Goal: Transaction & Acquisition: Purchase product/service

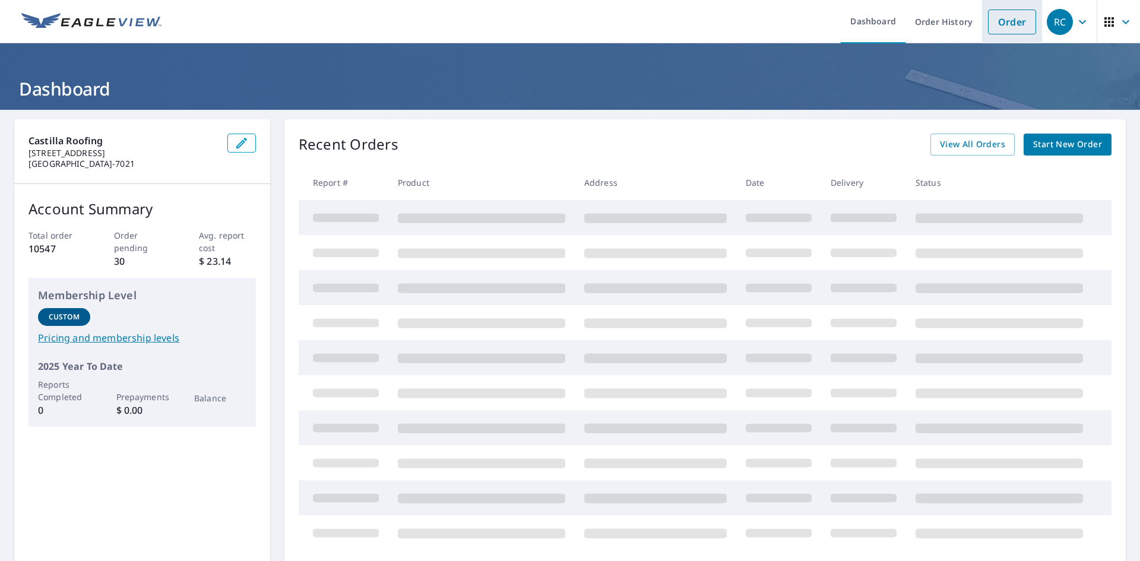
click at [1003, 25] on link "Order" at bounding box center [1012, 22] width 48 height 25
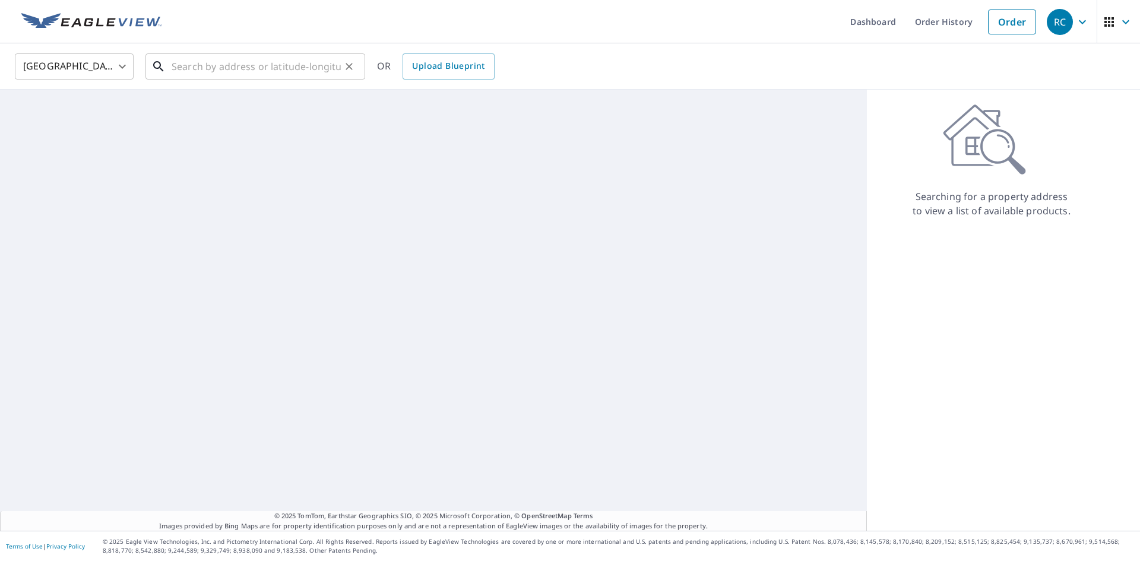
click at [227, 64] on input "text" at bounding box center [256, 66] width 169 height 33
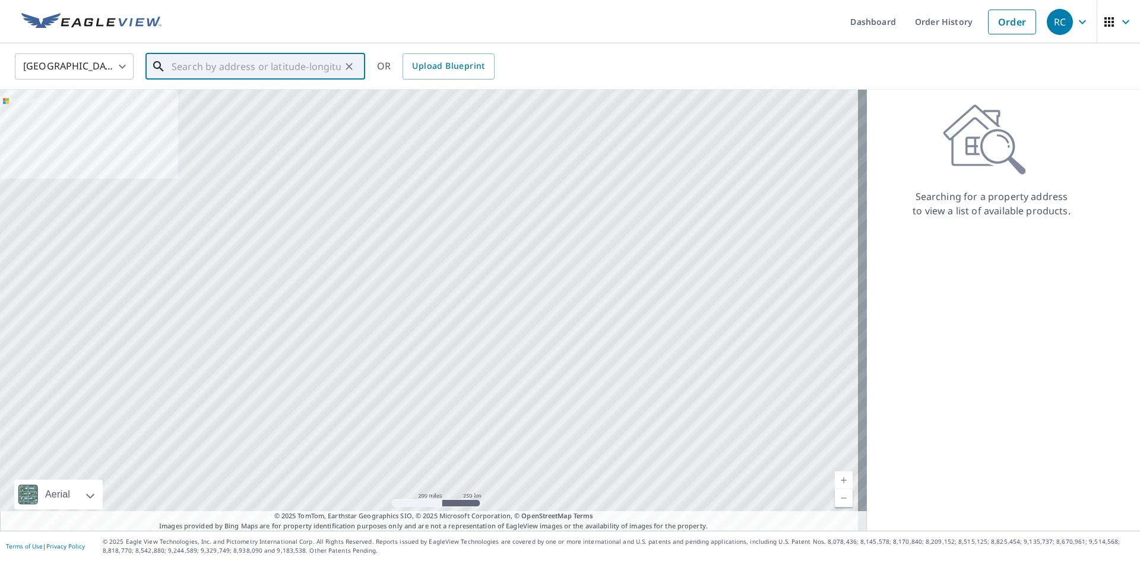
click at [270, 65] on input "text" at bounding box center [256, 66] width 169 height 33
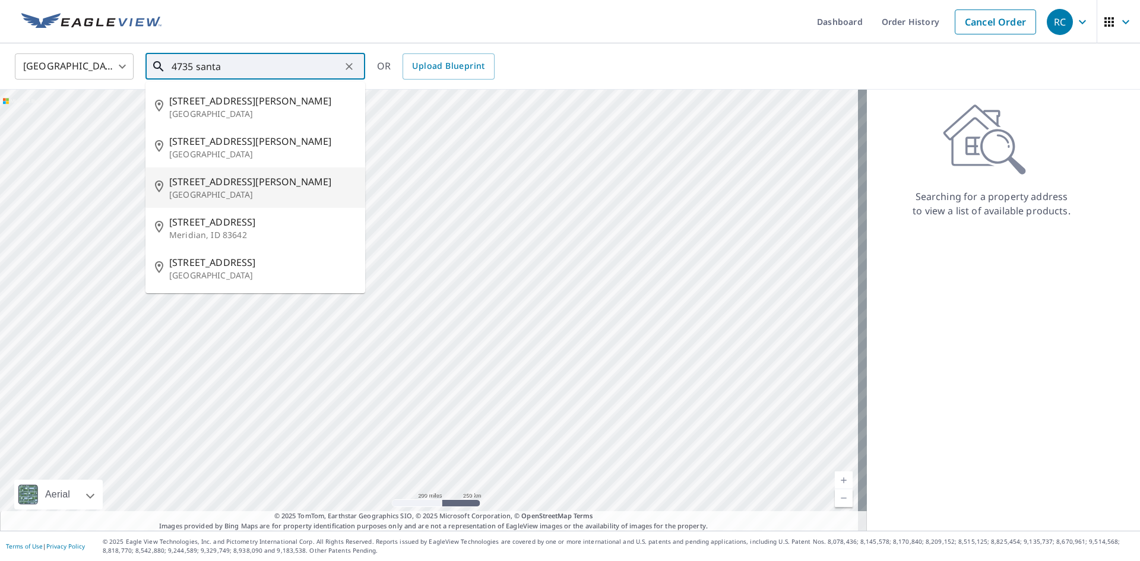
click at [237, 191] on p "[GEOGRAPHIC_DATA]" at bounding box center [262, 195] width 187 height 12
type input "[STREET_ADDRESS][PERSON_NAME]"
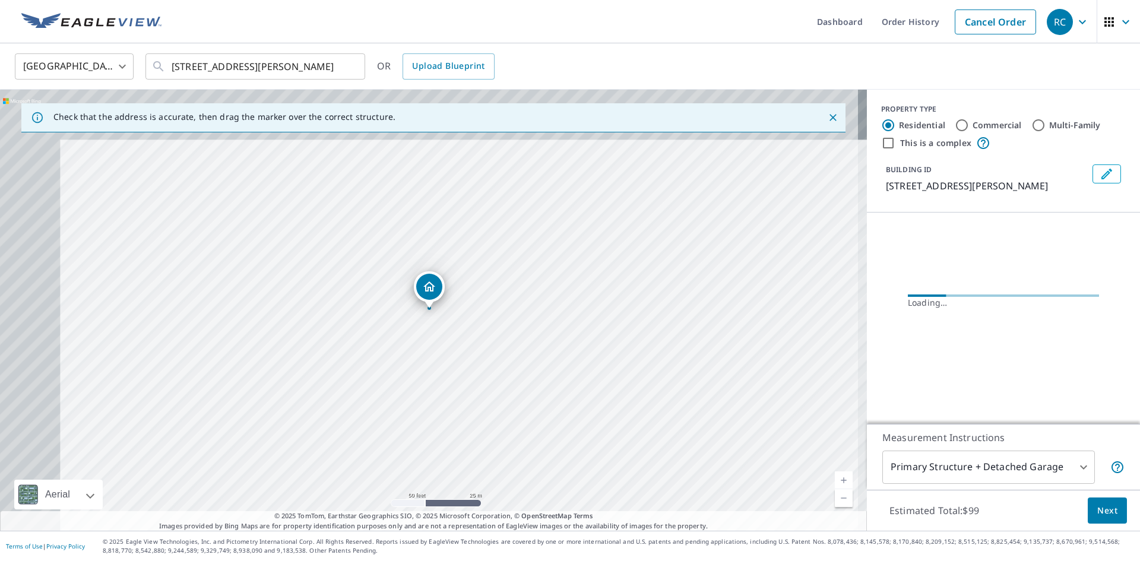
drag, startPoint x: 448, startPoint y: 345, endPoint x: 453, endPoint y: 438, distance: 93.4
click at [453, 438] on div "[STREET_ADDRESS][PERSON_NAME]" at bounding box center [433, 310] width 867 height 441
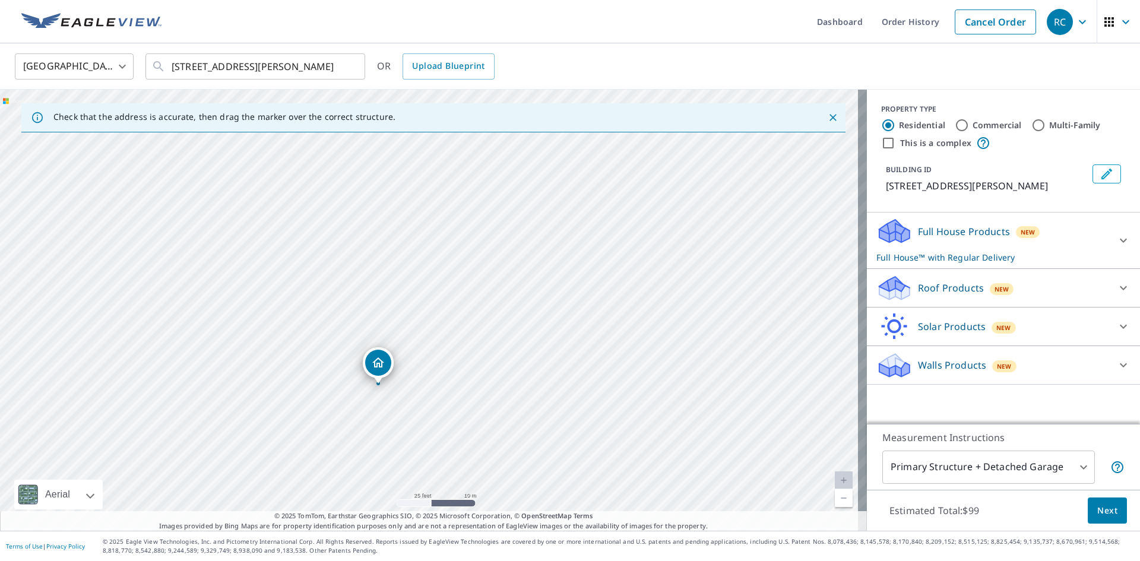
click at [503, 375] on div "[STREET_ADDRESS][PERSON_NAME]" at bounding box center [433, 310] width 867 height 441
drag, startPoint x: 378, startPoint y: 367, endPoint x: 353, endPoint y: 263, distance: 106.9
click at [1004, 291] on div "Roof Products New" at bounding box center [993, 288] width 233 height 28
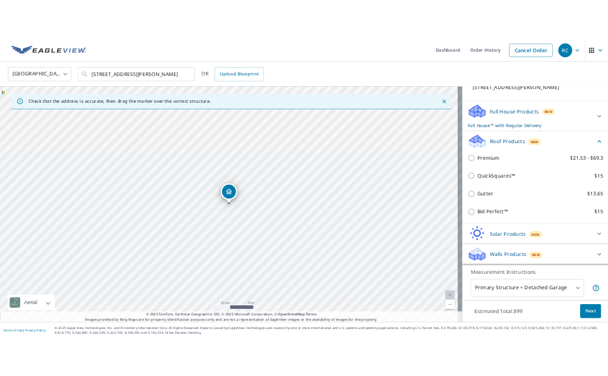
scroll to position [109, 0]
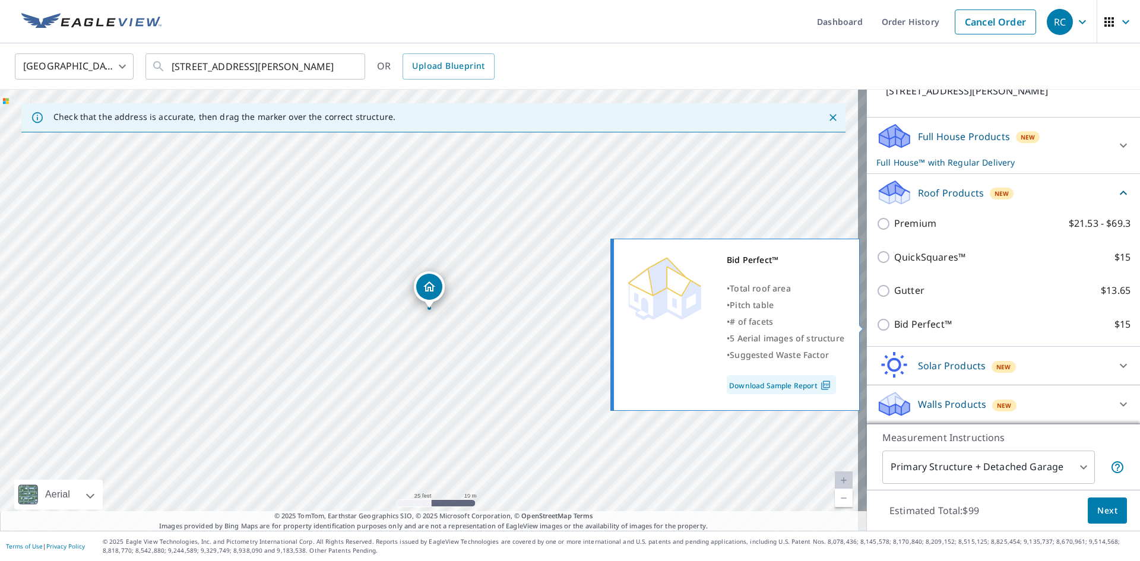
click at [922, 319] on p "Bid Perfect™" at bounding box center [924, 324] width 58 height 15
click at [895, 319] on input "Bid Perfect™ $15" at bounding box center [886, 325] width 18 height 14
checkbox input "true"
checkbox input "false"
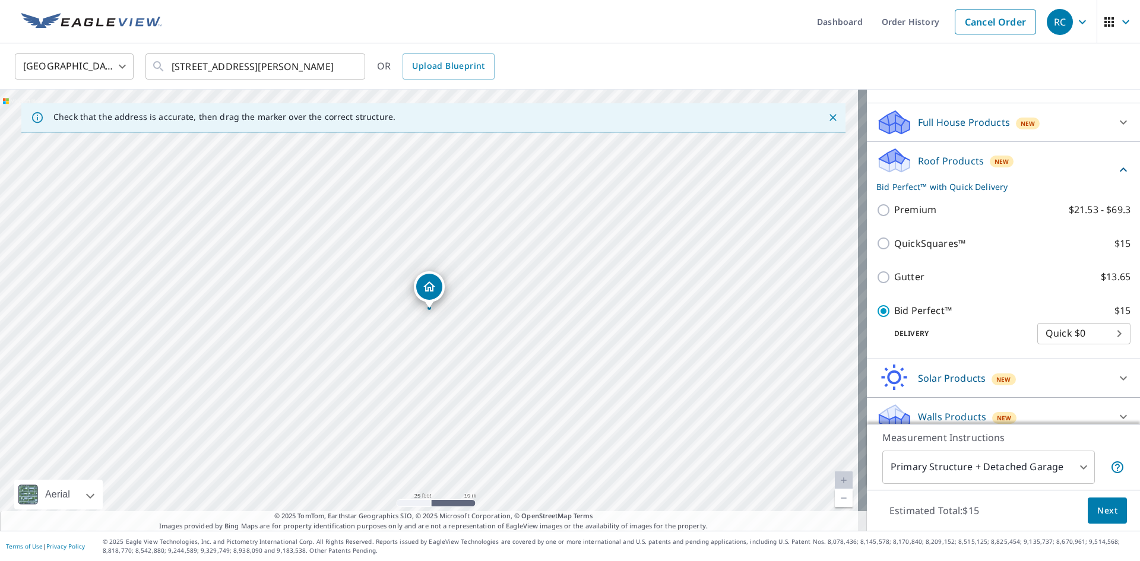
click at [1101, 511] on span "Next" at bounding box center [1108, 511] width 20 height 15
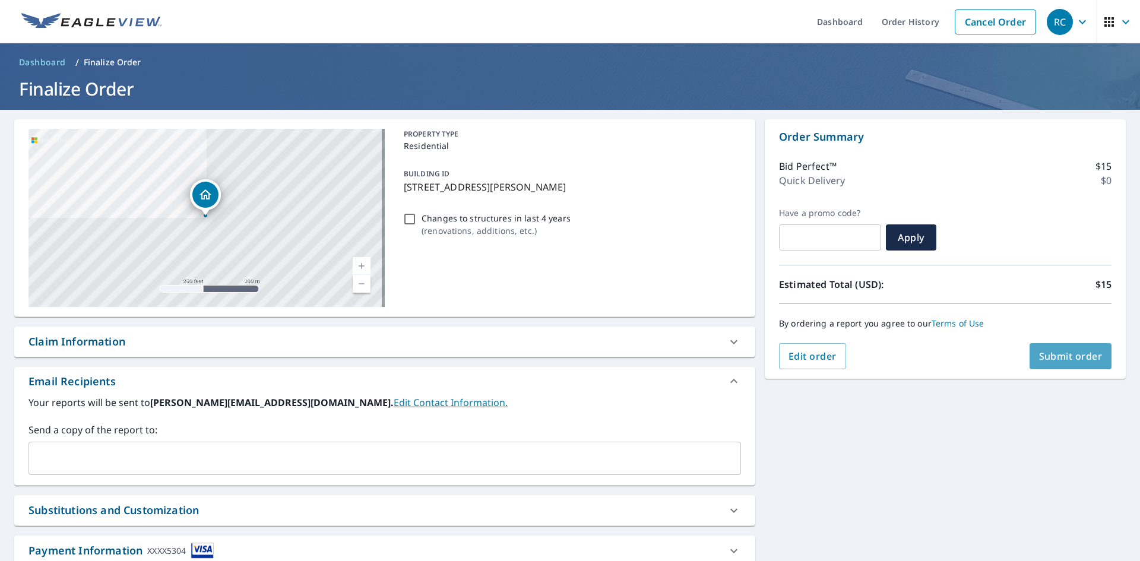
click at [1069, 359] on span "Submit order" at bounding box center [1072, 356] width 64 height 13
checkbox input "true"
